Goal: Check status

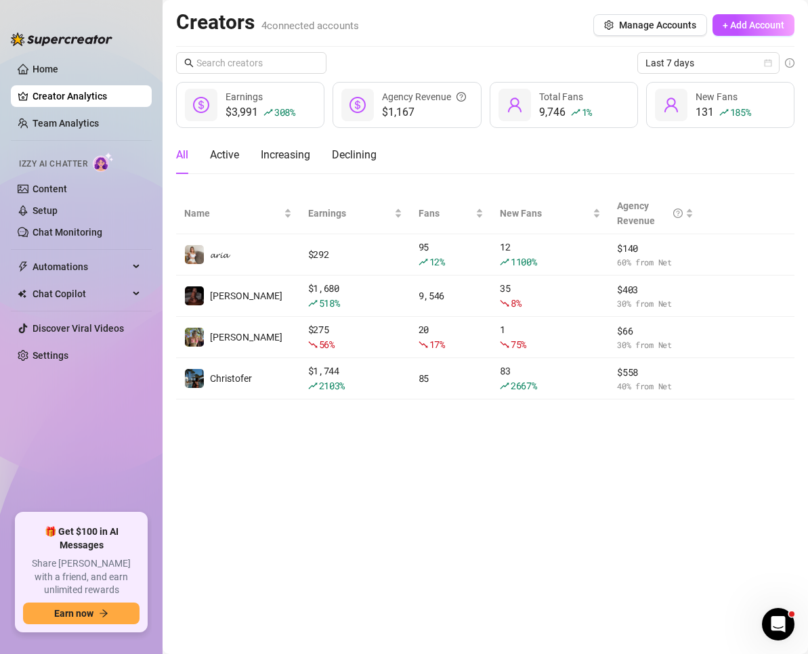
click at [670, 63] on span "Last 7 days" at bounding box center [709, 63] width 126 height 20
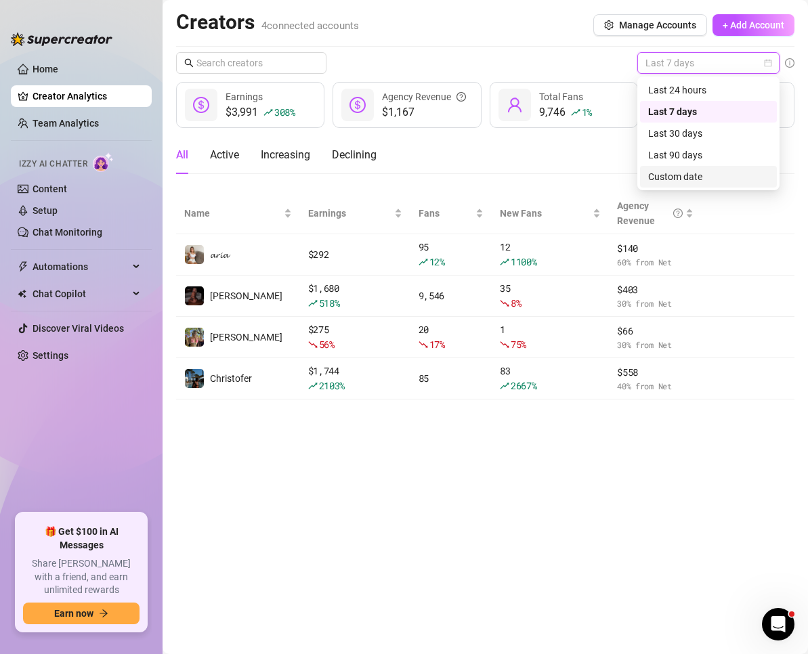
click at [663, 175] on div "Custom date" at bounding box center [708, 176] width 121 height 15
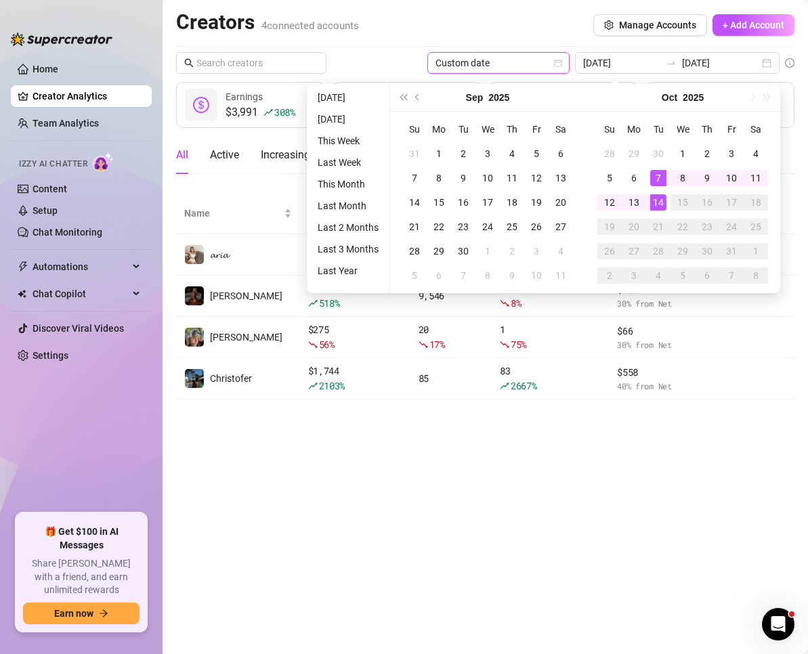
type input "[DATE]"
click at [682, 148] on div "1" at bounding box center [683, 154] width 16 height 16
type input "[DATE]"
click at [662, 199] on div "14" at bounding box center [658, 202] width 16 height 16
